Goal: Navigation & Orientation: Understand site structure

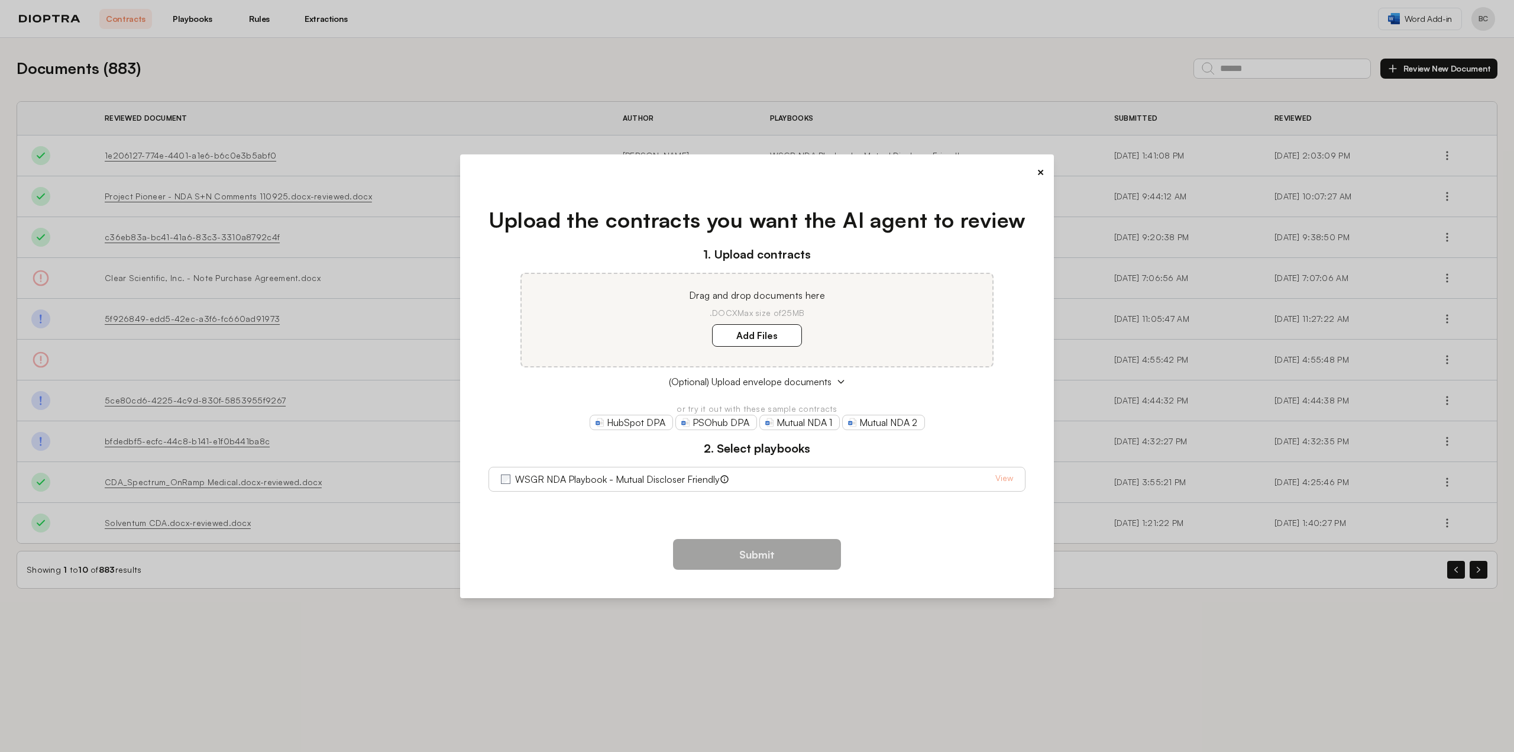
click at [1042, 171] on button "×" at bounding box center [1041, 172] width 8 height 17
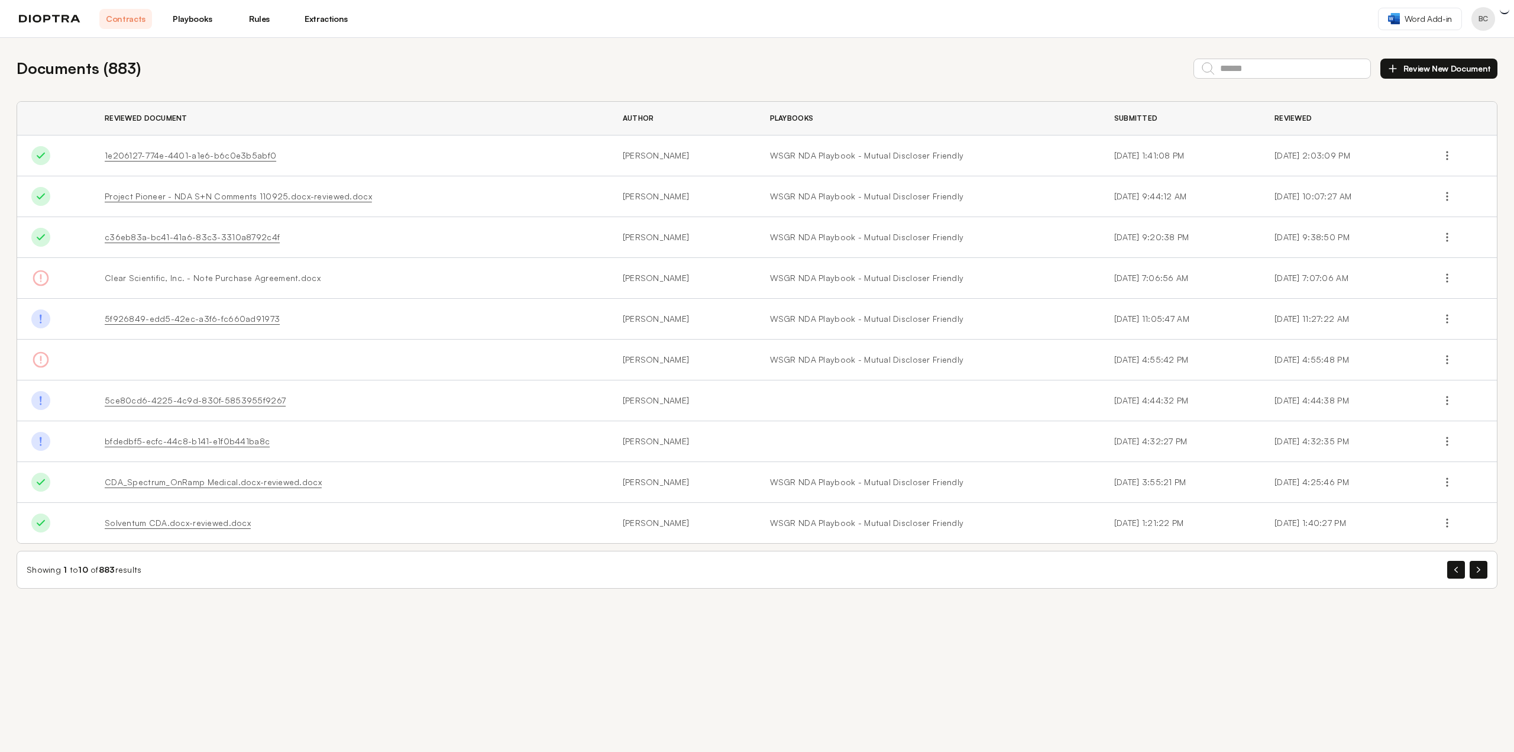
click at [187, 23] on link "Playbooks" at bounding box center [192, 19] width 53 height 20
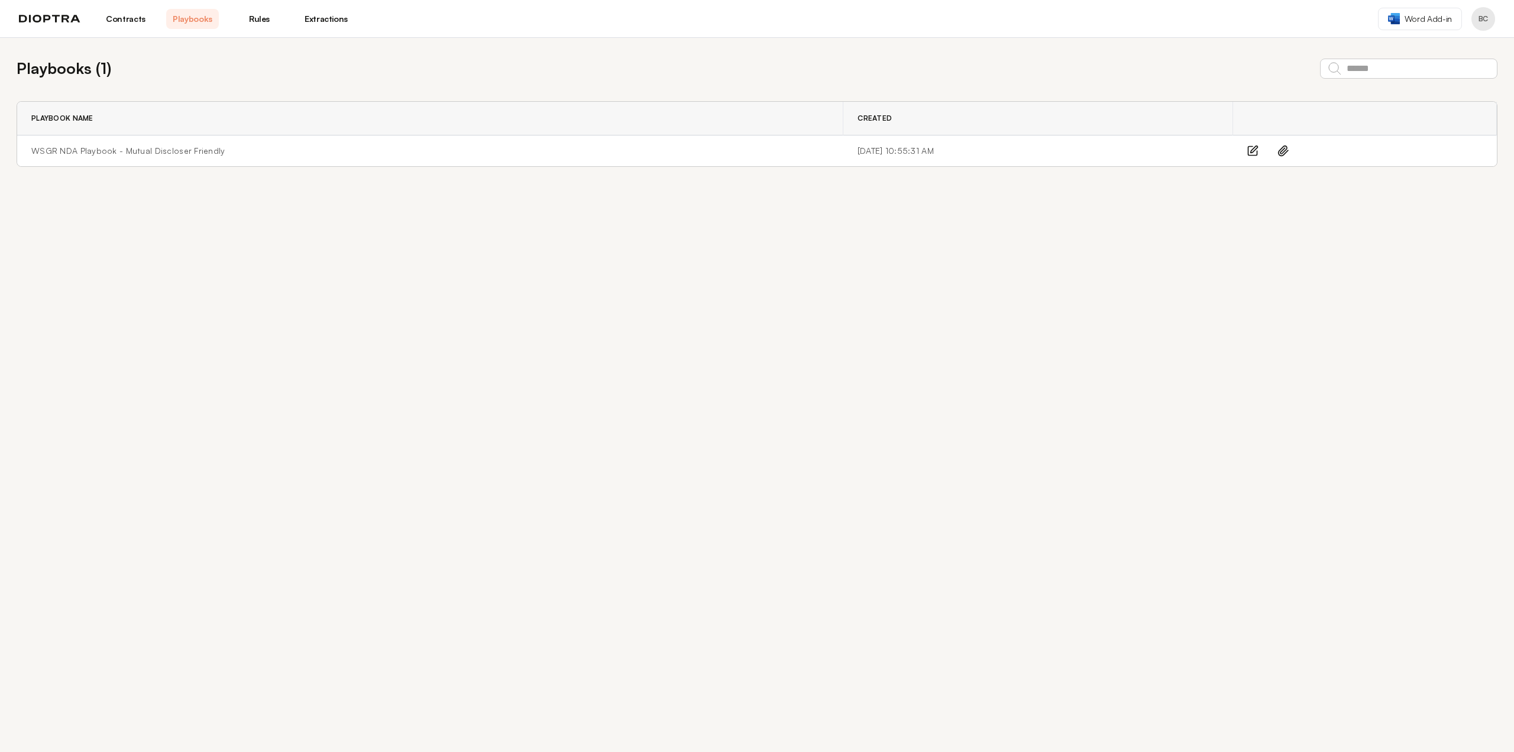
click at [257, 20] on link "Rules" at bounding box center [259, 19] width 53 height 20
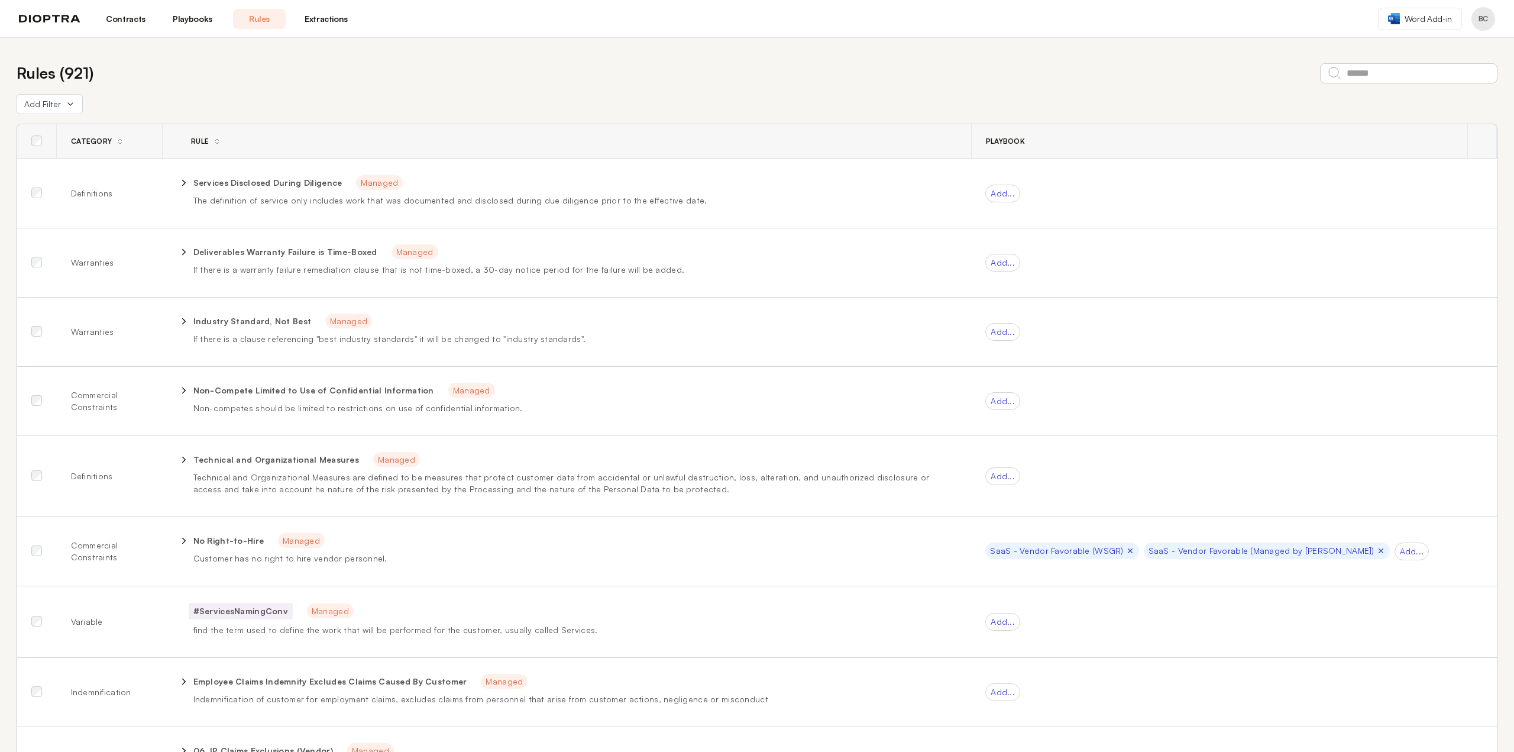
click at [324, 20] on link "Extractions" at bounding box center [326, 19] width 53 height 20
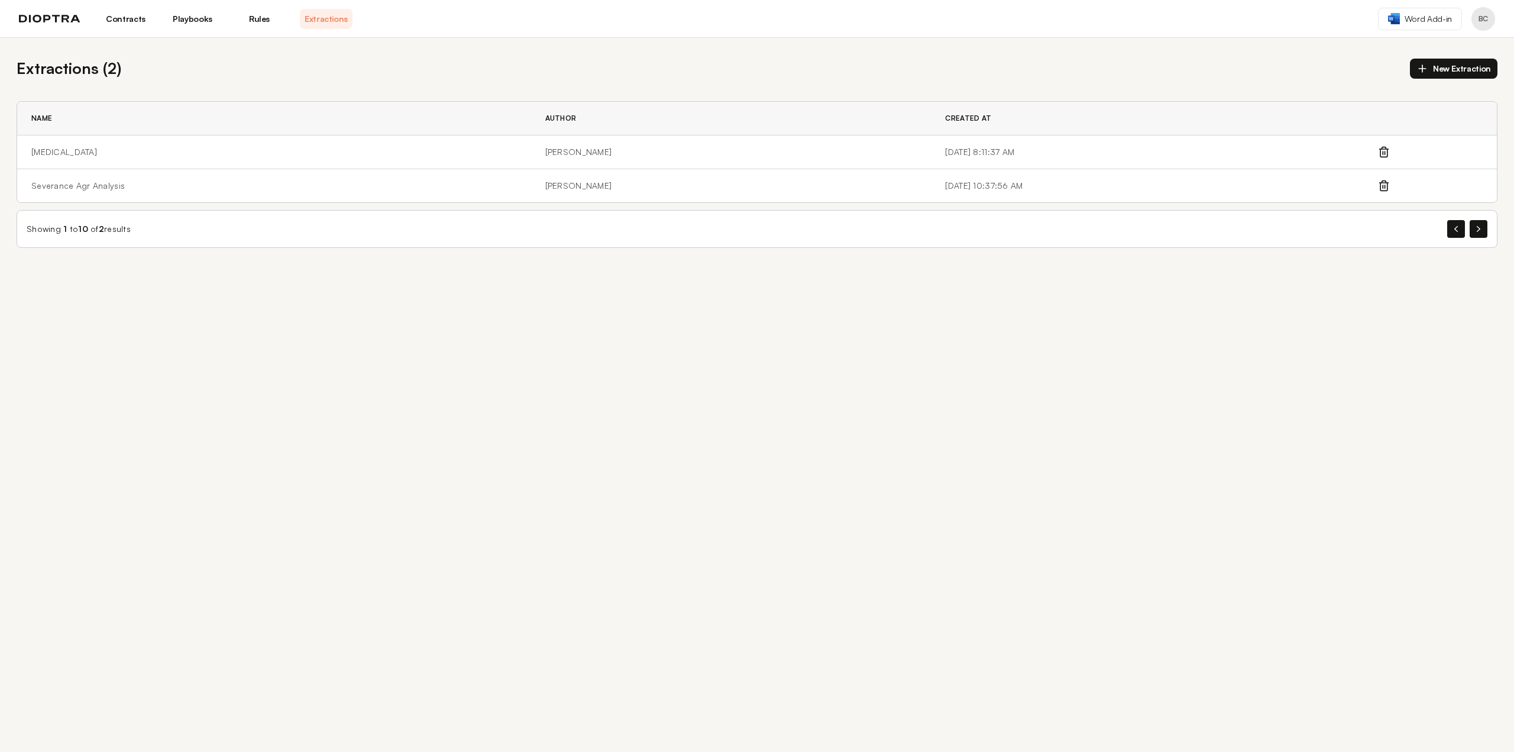
click at [53, 21] on img at bounding box center [50, 19] width 62 height 8
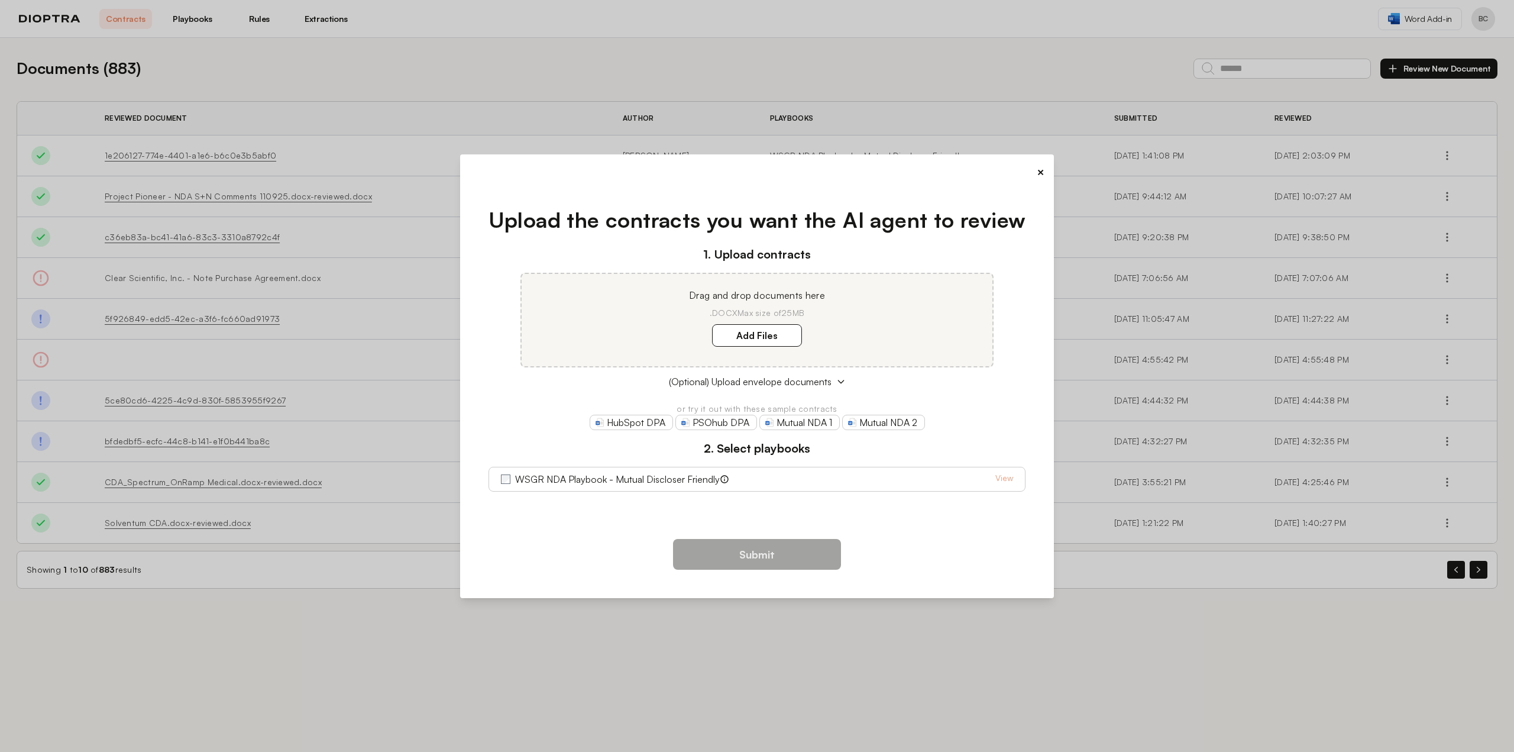
click at [1042, 169] on button "×" at bounding box center [1041, 172] width 8 height 17
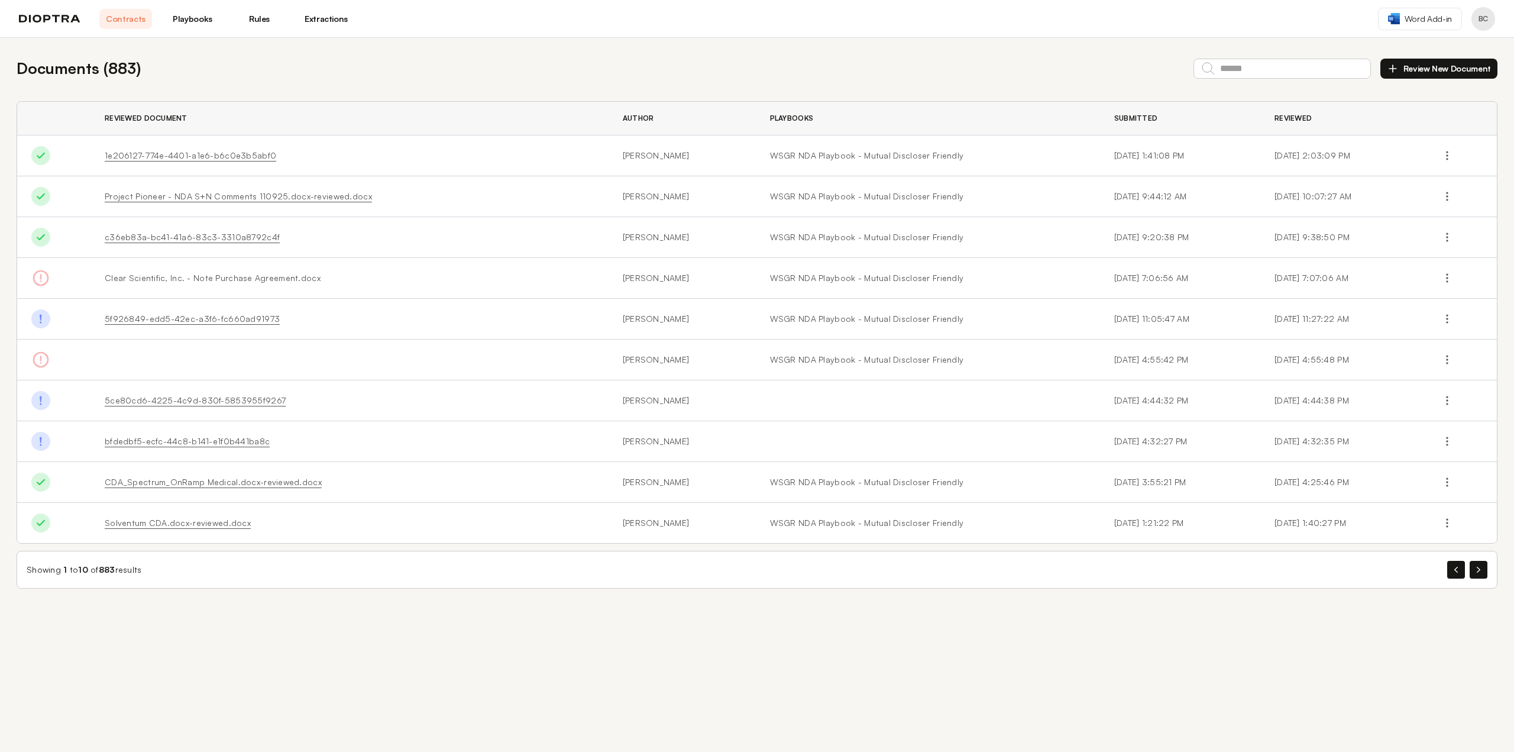
click at [154, 663] on div "Documents ( 883 ) Review New Document Reviewed Document Author Playbooks Submit…" at bounding box center [757, 395] width 1514 height 714
